Goal: Task Accomplishment & Management: Manage account settings

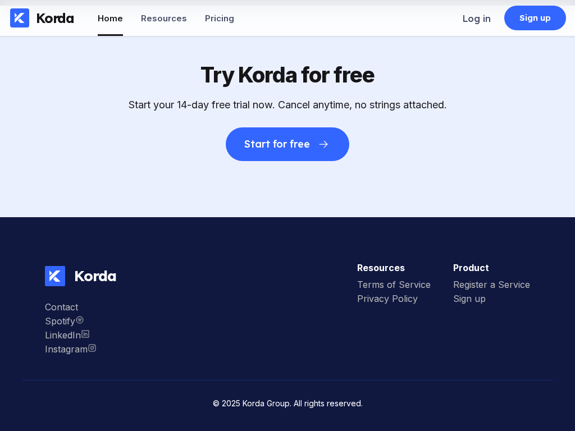
scroll to position [3, 0]
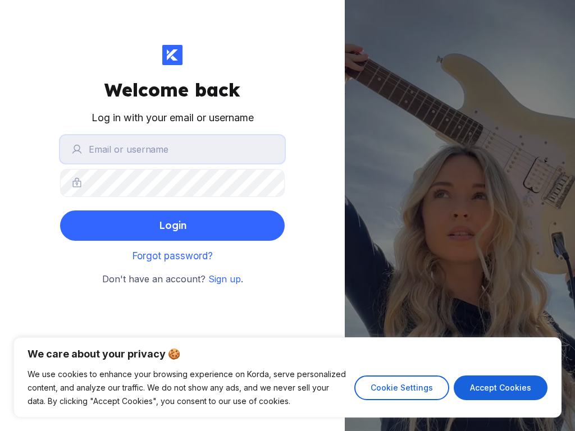
click at [172, 149] on input "text" at bounding box center [172, 149] width 225 height 28
type input "analuisa59"
click at [172, 149] on input "text" at bounding box center [172, 149] width 225 height 28
type input "[EMAIL_ADDRESS][DOMAIN_NAME]"
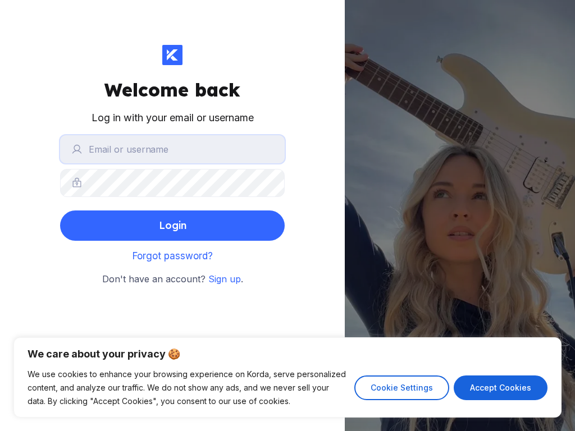
click at [172, 149] on input "text" at bounding box center [172, 149] width 225 height 28
type input "[EMAIL_ADDRESS][DOMAIN_NAME]"
click at [172, 149] on input "text" at bounding box center [172, 149] width 225 height 28
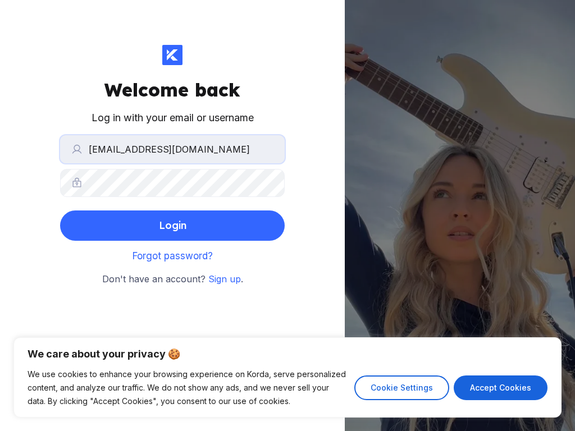
type input "[EMAIL_ADDRESS][DOMAIN_NAME]"
click at [172, 149] on input "text" at bounding box center [172, 149] width 225 height 28
type input "[EMAIL_ADDRESS][DOMAIN_NAME]"
click at [172, 149] on input "text" at bounding box center [172, 149] width 225 height 28
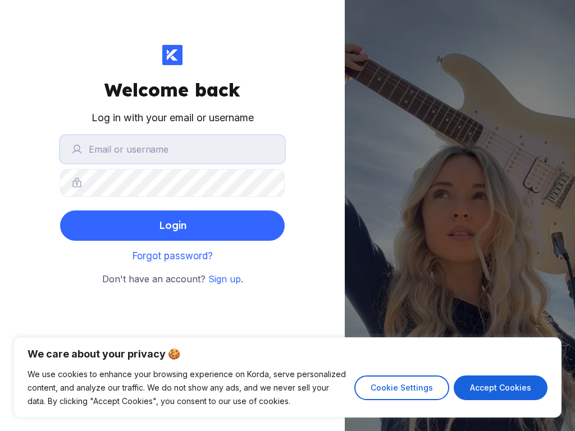
click at [172, 149] on input "text" at bounding box center [172, 149] width 225 height 28
type input "matrix"
click at [172, 149] on input "text" at bounding box center [172, 149] width 225 height 28
click at [60, 211] on button "Login" at bounding box center [172, 226] width 225 height 30
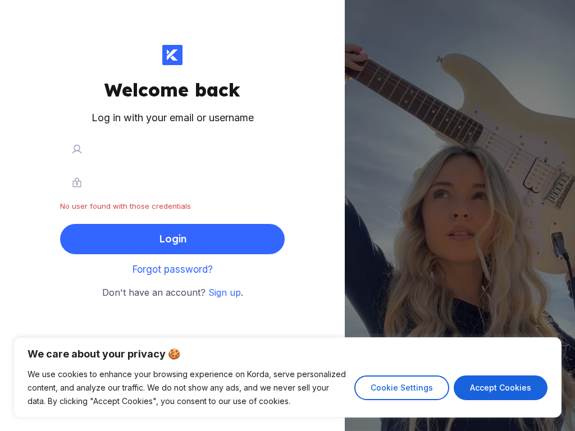
click at [172, 149] on input "[EMAIL_ADDRESS][DOMAIN_NAME]" at bounding box center [172, 149] width 225 height 28
type input "[DOMAIN_NAME]"
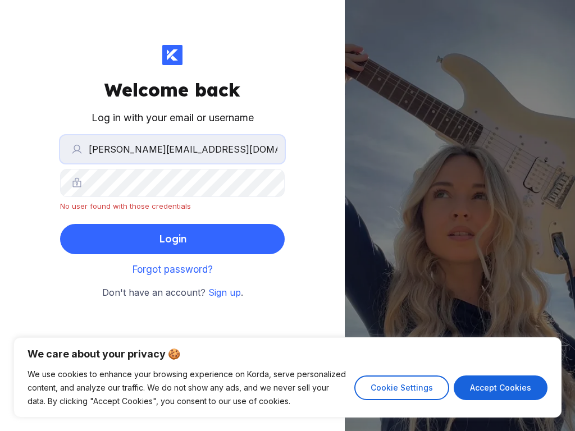
type input "[PERSON_NAME][EMAIL_ADDRESS][DOMAIN_NAME]"
click at [172, 149] on input "text" at bounding box center [172, 149] width 225 height 28
click at [172, 149] on input "[EMAIL_ADDRESS][DOMAIN_NAME]" at bounding box center [172, 149] width 225 height 28
type input "[DOMAIN_NAME]"
type input "[EMAIL_ADDRESS][DOMAIN_NAME]"
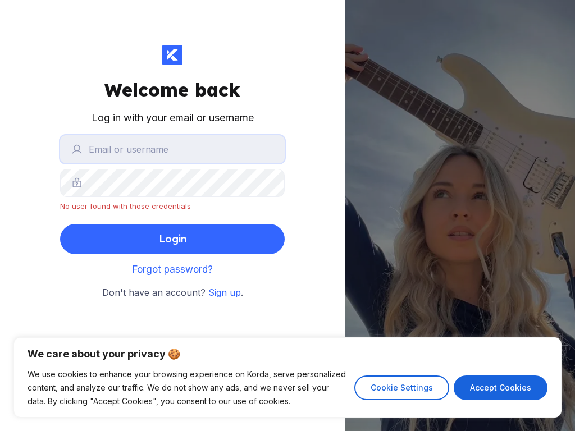
click at [172, 149] on input "text" at bounding box center [172, 149] width 225 height 28
click at [172, 149] on input "[EMAIL_ADDRESS][DOMAIN_NAME]" at bounding box center [172, 149] width 225 height 28
type input "[DOMAIN_NAME]"
type input "[EMAIL_ADDRESS][DOMAIN_NAME]"
click at [172, 149] on input "text" at bounding box center [172, 149] width 225 height 28
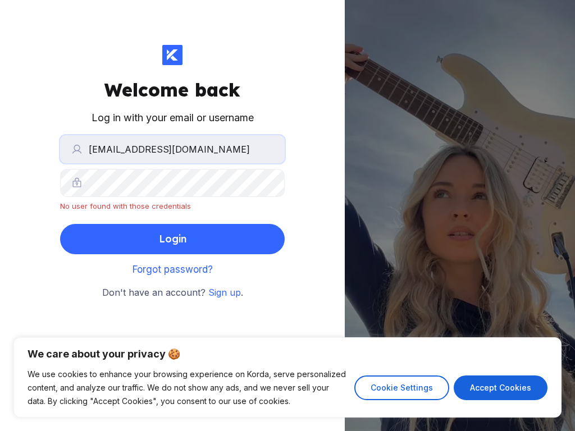
click at [172, 149] on input "[EMAIL_ADDRESS][DOMAIN_NAME]" at bounding box center [172, 149] width 225 height 28
type input "[DOMAIN_NAME]"
type input "[EMAIL_ADDRESS][DOMAIN_NAME]"
click at [172, 149] on input "text" at bounding box center [172, 149] width 225 height 28
click at [172, 149] on input "[EMAIL_ADDRESS][DOMAIN_NAME]" at bounding box center [172, 149] width 225 height 28
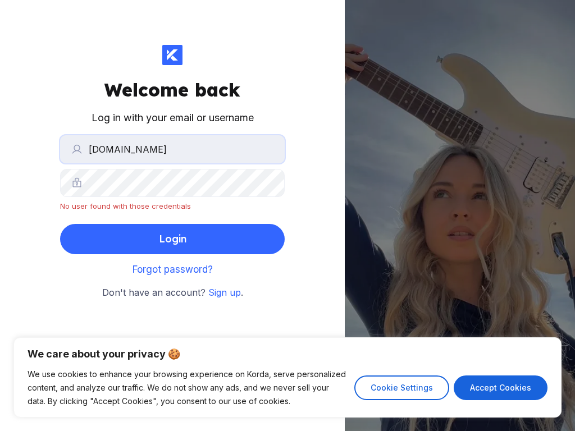
type input "[DOMAIN_NAME]"
type input "[EMAIL_ADDRESS][DOMAIN_NAME]"
click at [172, 149] on input "text" at bounding box center [172, 149] width 225 height 28
click at [172, 149] on input "[EMAIL_ADDRESS][DOMAIN_NAME]" at bounding box center [172, 149] width 225 height 28
type input "[DOMAIN_NAME]"
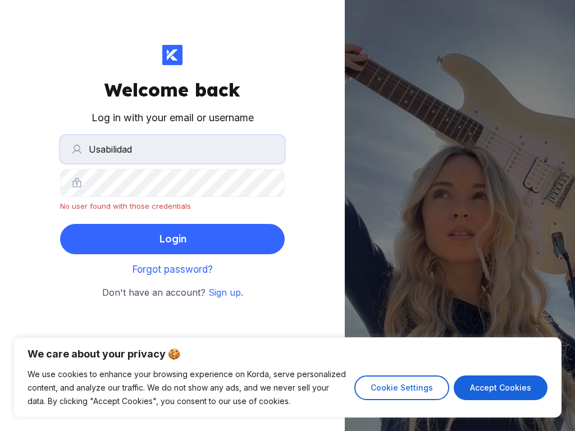
type input "Usabilidad"
click at [172, 149] on input "text" at bounding box center [172, 149] width 225 height 28
click at [172, 149] on input "[EMAIL_ADDRESS][DOMAIN_NAME]" at bounding box center [172, 149] width 225 height 28
type input "[DOMAIN_NAME]"
click at [60, 224] on button "Login" at bounding box center [172, 239] width 225 height 30
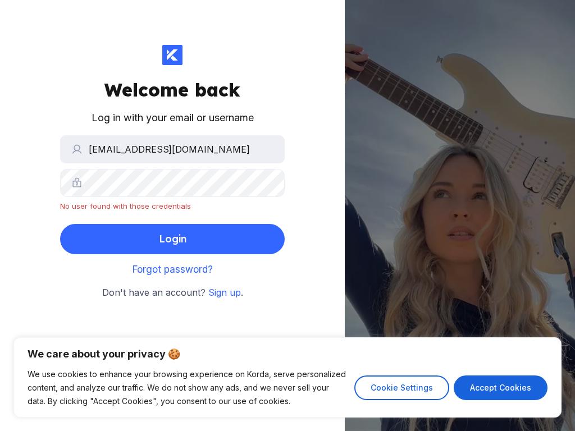
click at [172, 239] on div "Login" at bounding box center [173, 239] width 28 height 22
click at [172, 149] on input "[EMAIL_ADDRESS][DOMAIN_NAME]" at bounding box center [172, 149] width 225 height 28
type input "[DOMAIN_NAME]"
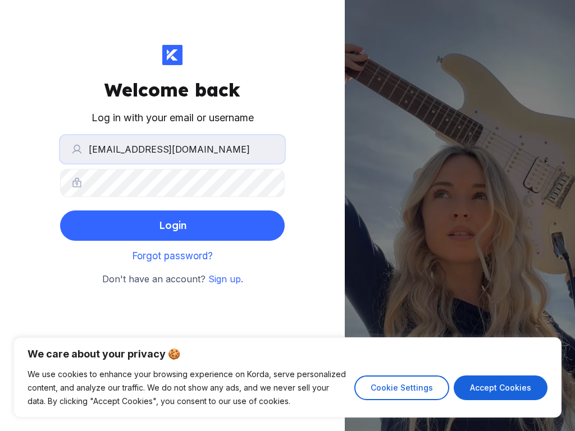
click at [60, 211] on button "Login" at bounding box center [172, 226] width 225 height 30
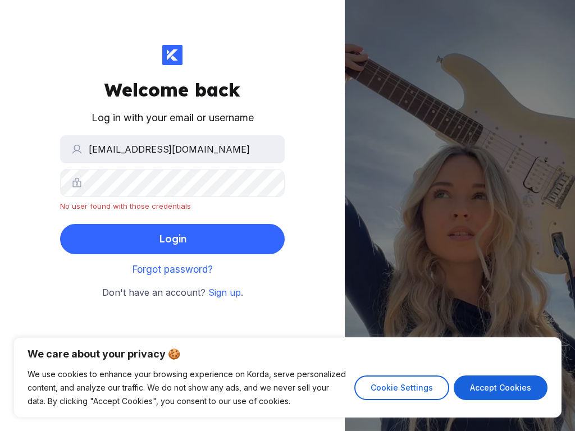
click at [172, 239] on div "Login" at bounding box center [173, 239] width 28 height 22
click at [172, 149] on input "[EMAIL_ADDRESS][DOMAIN_NAME]" at bounding box center [172, 149] width 225 height 28
type input "[DOMAIN_NAME]"
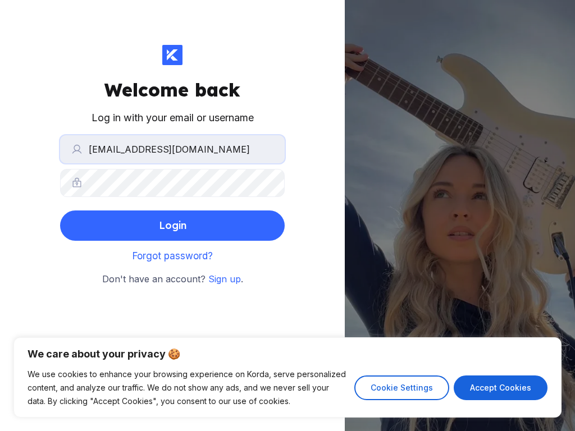
click at [60, 211] on button "Login" at bounding box center [172, 226] width 225 height 30
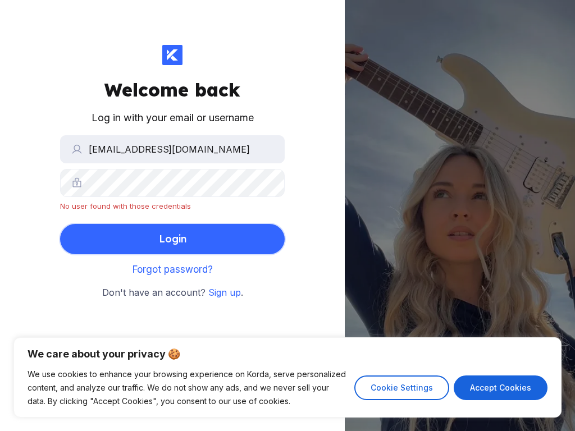
click at [172, 239] on div "Login" at bounding box center [173, 239] width 28 height 22
click at [172, 149] on input "[EMAIL_ADDRESS][DOMAIN_NAME]" at bounding box center [172, 149] width 225 height 28
type input "@[DOMAIN_NAME]"
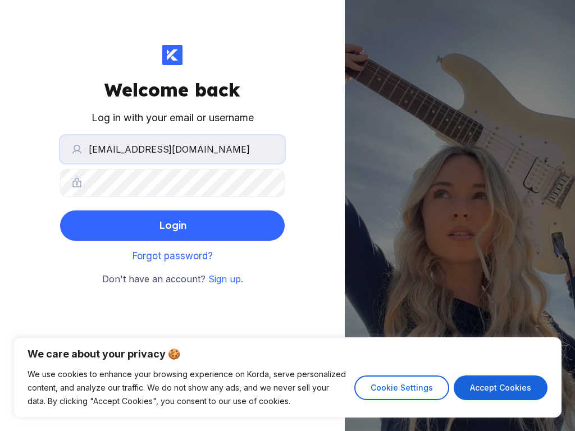
click at [60, 211] on button "Login" at bounding box center [172, 226] width 225 height 30
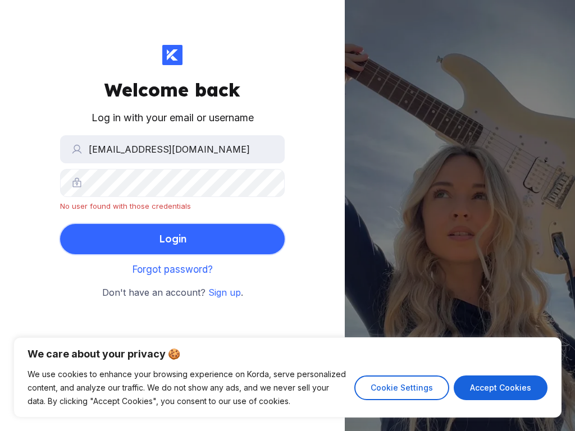
click at [172, 239] on div "Login" at bounding box center [173, 239] width 28 height 22
click at [172, 149] on input "[EMAIL_ADDRESS][DOMAIN_NAME]" at bounding box center [172, 149] width 225 height 28
type input "[DOMAIN_NAME]"
type input "[EMAIL_ADDRESS][DOMAIN_NAME]"
